Goal: Information Seeking & Learning: Learn about a topic

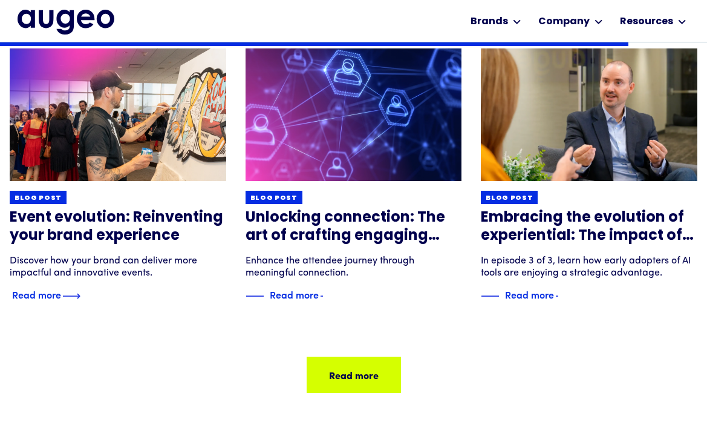
scroll to position [3369, 0]
